Goal: Navigation & Orientation: Find specific page/section

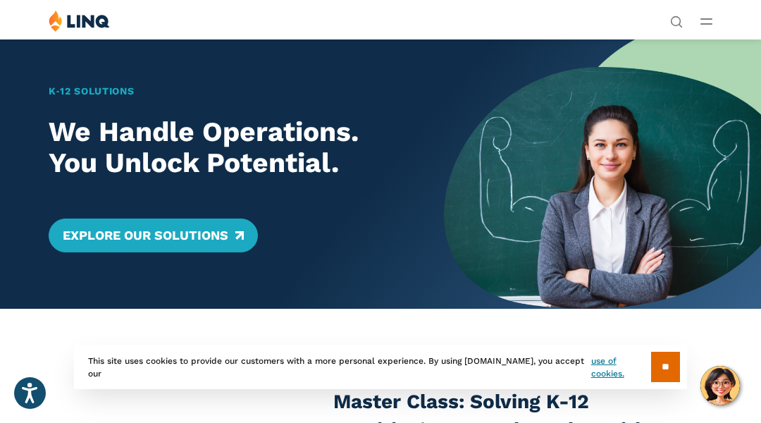
click at [70, 70] on div "K‑12 Solutions We Handle Operations. You Unlock Potential. Explore Our Solutions" at bounding box center [222, 174] width 444 height 270
